Goal: Navigation & Orientation: Find specific page/section

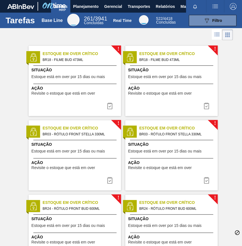
click at [182, 8] on div "[PERSON_NAME] GHIRALDELO [PERSON_NAME] todas como lido" at bounding box center [212, 6] width 61 height 13
click at [182, 7] on div "[PERSON_NAME] GHIRALDELO [PERSON_NAME] todas como lido" at bounding box center [212, 6] width 61 height 13
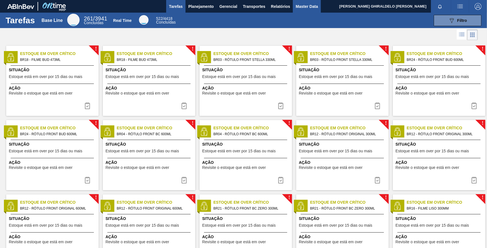
click at [242, 4] on span "Master Data" at bounding box center [307, 6] width 22 height 7
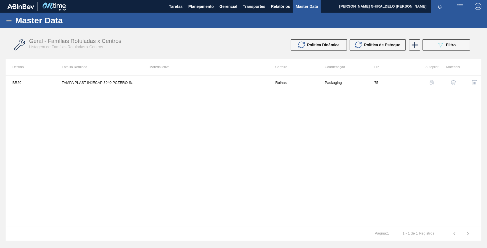
click at [6, 21] on icon at bounding box center [9, 20] width 7 height 7
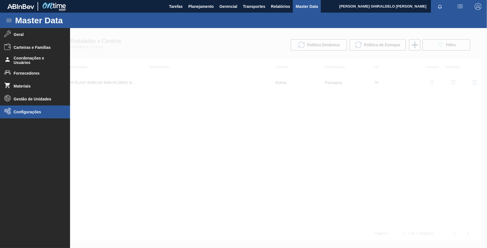
click at [32, 107] on li "Configurações" at bounding box center [35, 111] width 70 height 13
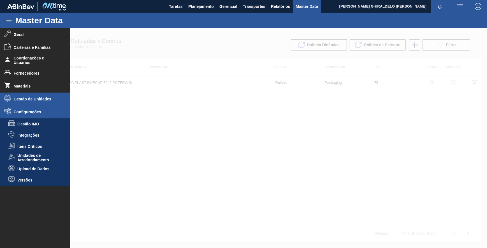
click at [28, 103] on li "Gestão de Unidades" at bounding box center [35, 98] width 70 height 13
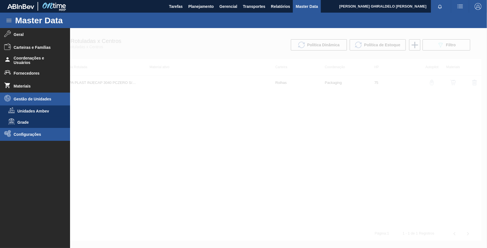
click at [25, 137] on li "Configurações" at bounding box center [35, 134] width 70 height 13
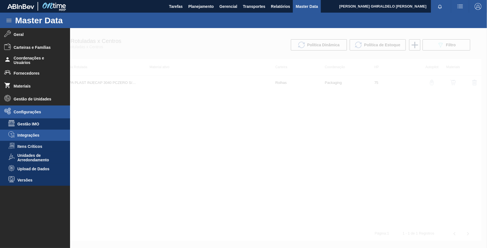
click at [25, 138] on li "Integrações" at bounding box center [35, 134] width 70 height 11
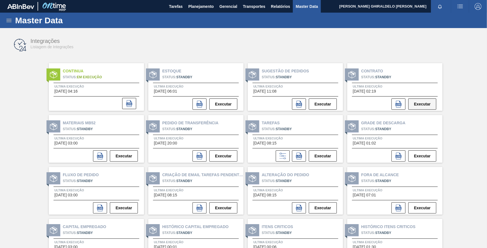
click at [242, 104] on button "Executar" at bounding box center [422, 103] width 28 height 11
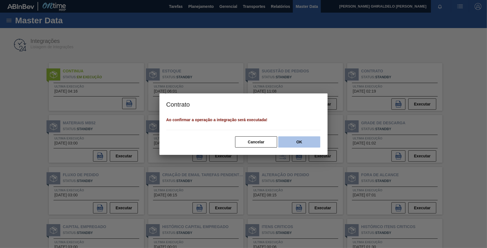
click at [242, 146] on button "OK" at bounding box center [299, 141] width 42 height 11
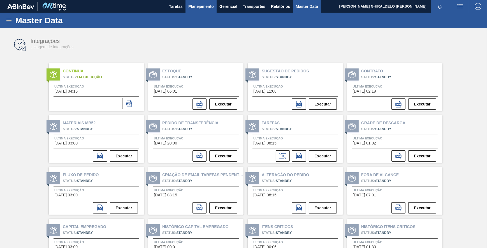
click at [210, 6] on span "Planejamento" at bounding box center [201, 6] width 26 height 7
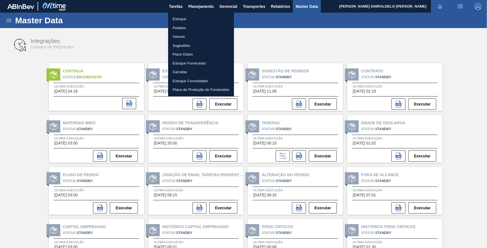
click at [177, 27] on li "Pedidos" at bounding box center [201, 28] width 66 height 9
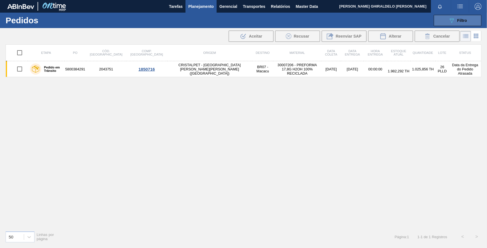
click at [242, 24] on button "089F7B8B-B2A5-4AFE-B5C0-19BA573D28AC Filtro" at bounding box center [458, 20] width 48 height 11
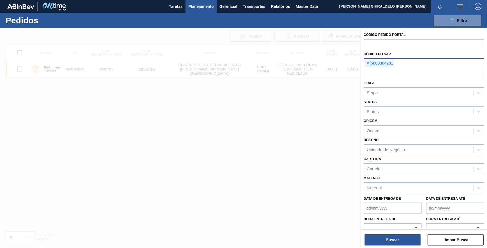
click at [242, 63] on div "× 5800384291" at bounding box center [379, 63] width 28 height 7
click at [242, 65] on span "×" at bounding box center [367, 63] width 5 height 7
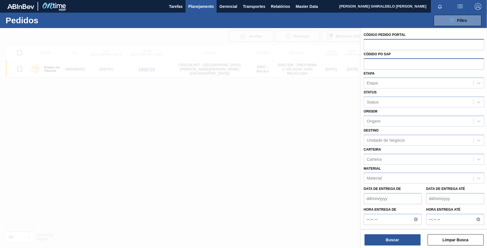
click at [242, 48] on input "text" at bounding box center [424, 44] width 121 height 11
type input "2042198"
click at [242, 235] on button "Buscar" at bounding box center [393, 239] width 56 height 11
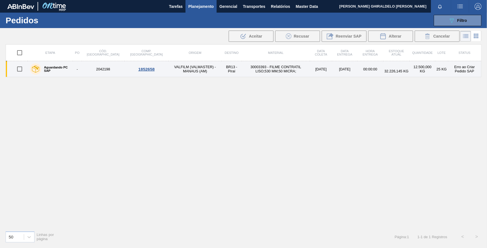
click at [61, 66] on label "Aguardando PC SAP" at bounding box center [55, 69] width 29 height 7
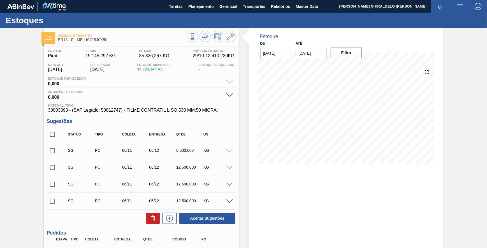
click at [55, 110] on span "30003393 - (SAP Legado: 50012747) - FILME CONTRATIL LISO;530 MM;50 MICRA;" at bounding box center [141, 110] width 186 height 5
copy span "30003393"
click at [119, 110] on span "30003393 - (SAP Legado: 50012747) - FILME CONTRATIL LISO;530 MM;50 MICRA;" at bounding box center [141, 110] width 186 height 5
click at [242, 22] on div "Estoques" at bounding box center [243, 20] width 487 height 15
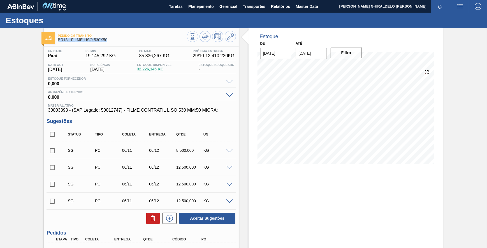
drag, startPoint x: 109, startPoint y: 39, endPoint x: 57, endPoint y: 41, distance: 51.4
click at [58, 41] on span "BR13 - FILME LISO 530X50" at bounding box center [122, 40] width 129 height 4
copy span "BR13 - FILME LISO 530X50"
click at [242, 31] on div "Estoque" at bounding box center [345, 33] width 181 height 11
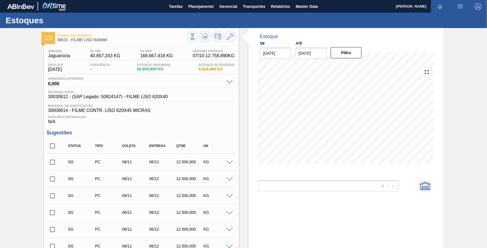
click at [307, 35] on div "Estoque" at bounding box center [286, 37] width 56 height 6
click at [309, 10] on button "Master Data" at bounding box center [307, 6] width 28 height 13
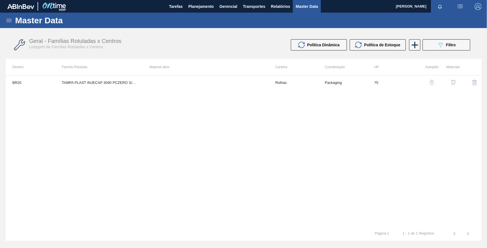
click at [6, 19] on icon at bounding box center [8, 20] width 5 height 3
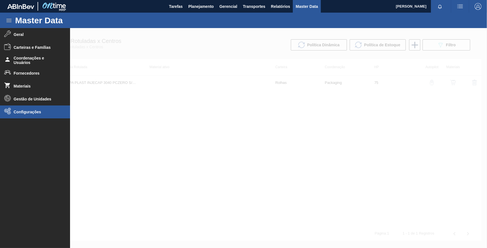
click at [21, 112] on span "Configurações" at bounding box center [37, 112] width 46 height 4
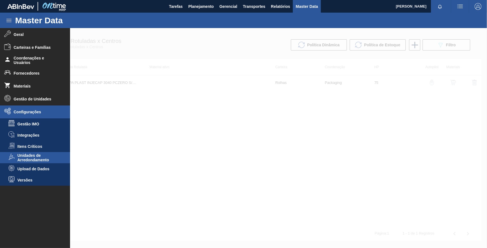
click at [31, 160] on span "Unidades de Arredondamento" at bounding box center [38, 157] width 43 height 9
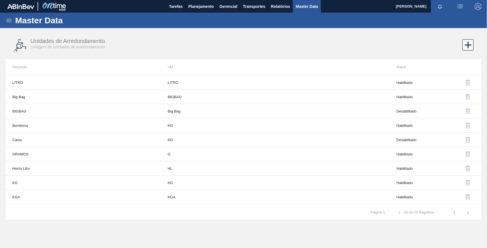
click at [6, 21] on icon at bounding box center [9, 20] width 7 height 7
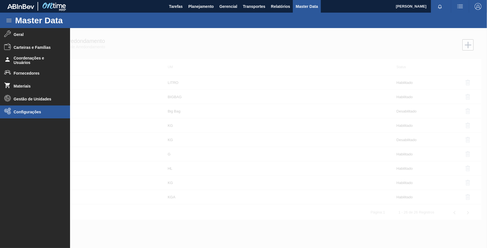
click at [34, 115] on li "Configurações" at bounding box center [35, 111] width 70 height 13
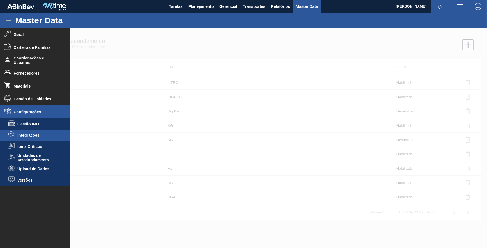
click at [43, 135] on span "Integrações" at bounding box center [38, 135] width 43 height 4
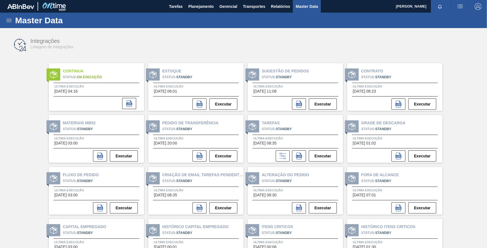
click at [8, 22] on icon at bounding box center [9, 20] width 7 height 7
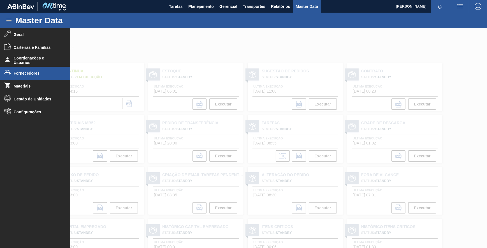
click at [22, 75] on span "Fornecedores" at bounding box center [37, 73] width 46 height 4
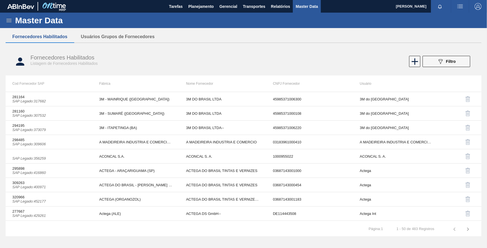
click at [6, 25] on div "Master Data" at bounding box center [243, 20] width 487 height 15
click at [6, 21] on icon at bounding box center [9, 20] width 7 height 7
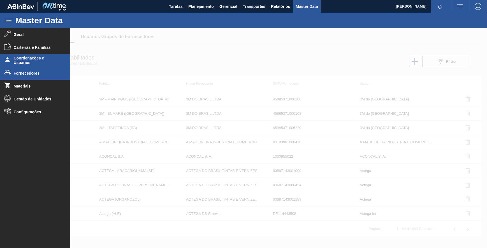
click at [28, 61] on span "Coordenações e Usuários" at bounding box center [37, 60] width 46 height 9
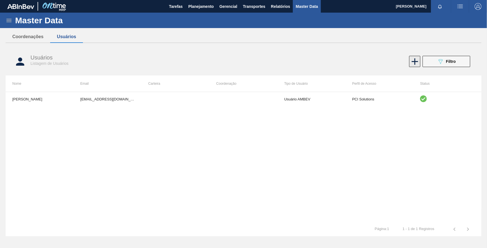
click at [418, 63] on icon at bounding box center [414, 61] width 11 height 11
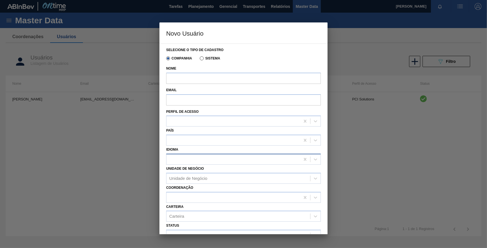
scroll to position [25, 0]
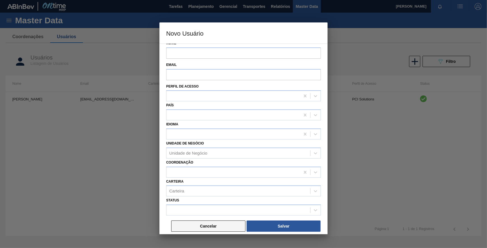
click at [214, 225] on button "Cancelar" at bounding box center [208, 225] width 74 height 11
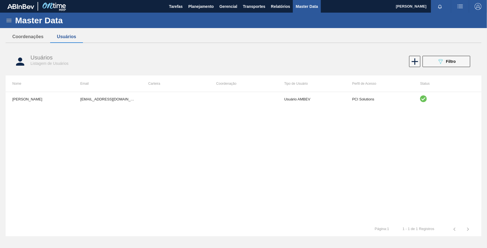
click at [8, 19] on icon at bounding box center [8, 20] width 5 height 3
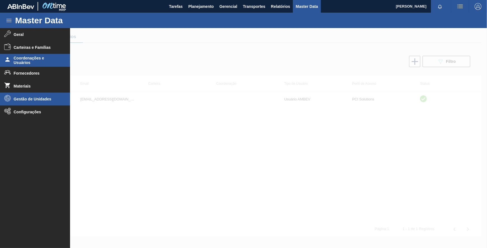
click at [36, 101] on span "Gestão de Unidades" at bounding box center [37, 99] width 46 height 4
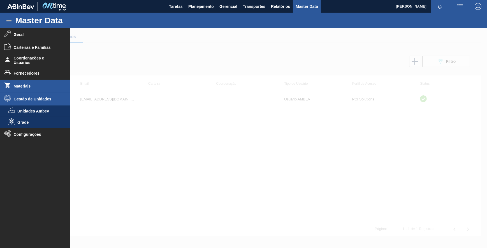
click at [33, 88] on span "Materiais" at bounding box center [37, 86] width 46 height 4
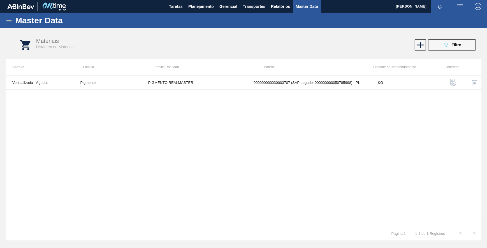
click at [6, 20] on icon at bounding box center [9, 20] width 7 height 7
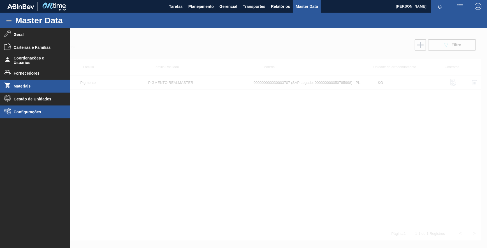
click at [37, 111] on span "Configurações" at bounding box center [37, 112] width 46 height 4
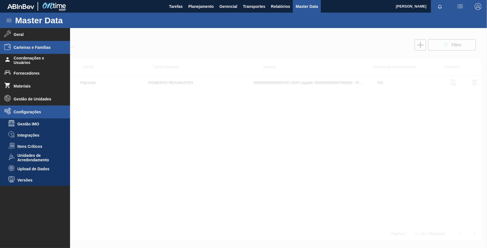
click at [31, 49] on span "Carteiras e Famílias" at bounding box center [37, 47] width 46 height 4
